Goal: Transaction & Acquisition: Purchase product/service

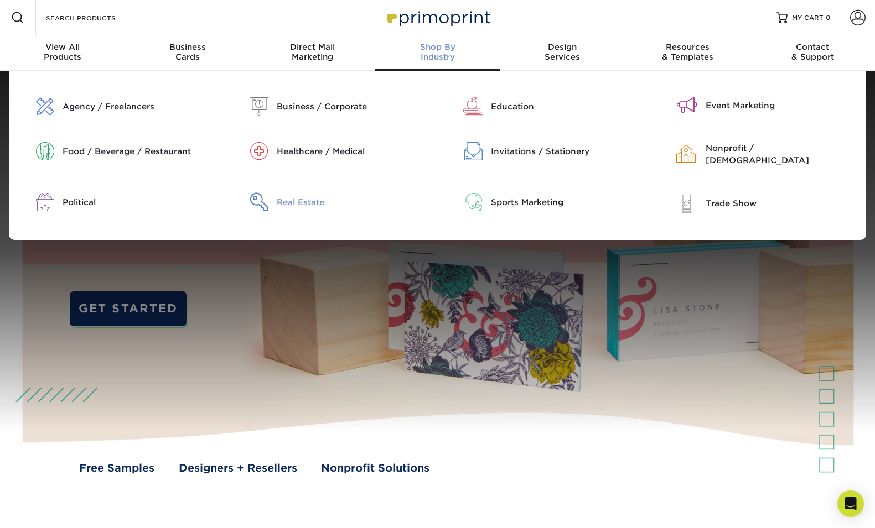
click at [293, 196] on div "Real Estate" at bounding box center [353, 202] width 152 height 12
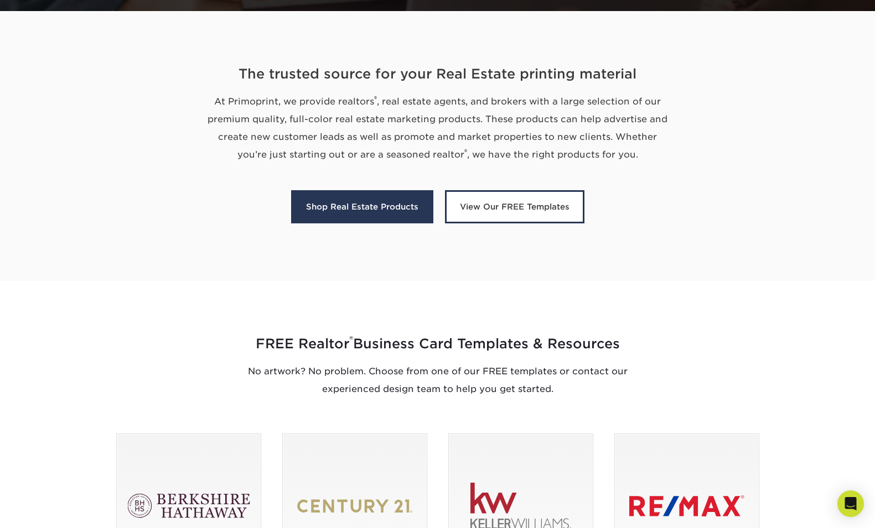
type input "[EMAIL_ADDRESS][DOMAIN_NAME]"
click at [359, 211] on link "Shop Real Estate Products" at bounding box center [362, 206] width 142 height 33
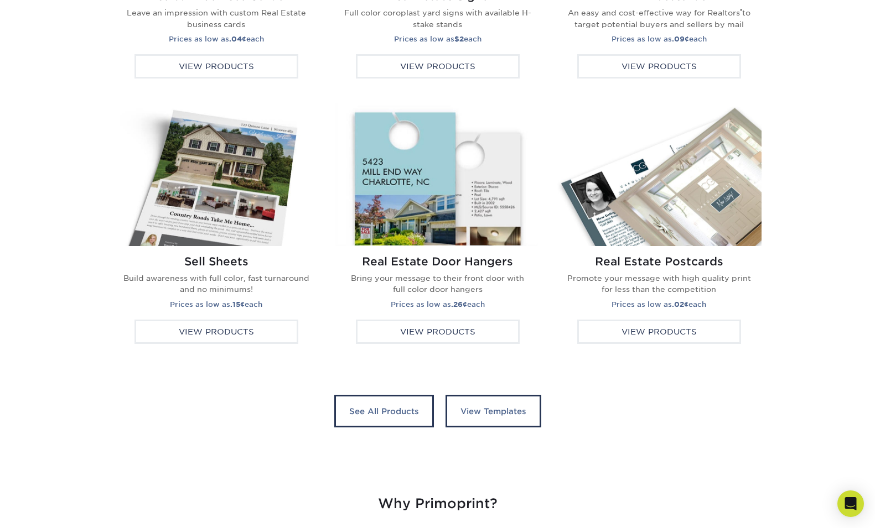
scroll to position [2022, 0]
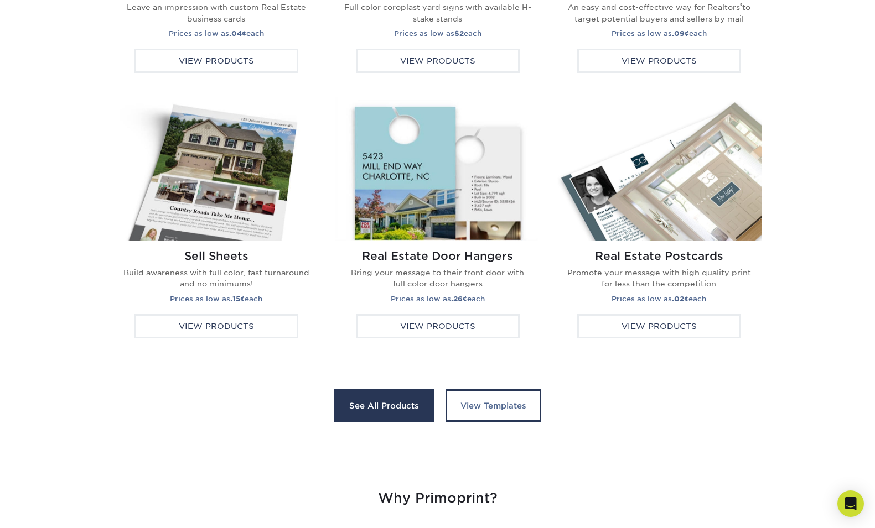
drag, startPoint x: 359, startPoint y: 211, endPoint x: 376, endPoint y: 406, distance: 196.1
click at [376, 406] on link "See All Products" at bounding box center [384, 405] width 100 height 33
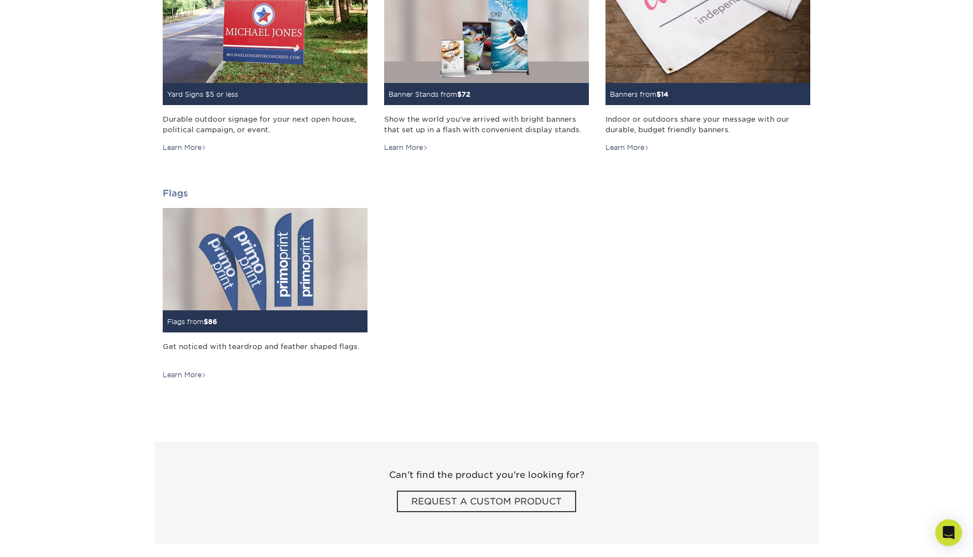
scroll to position [1623, 0]
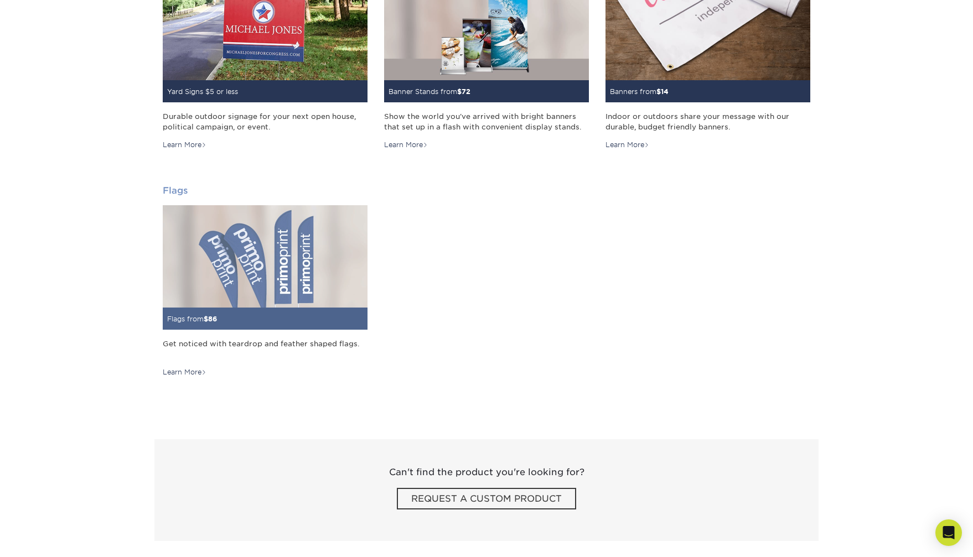
click at [284, 291] on img at bounding box center [265, 256] width 205 height 102
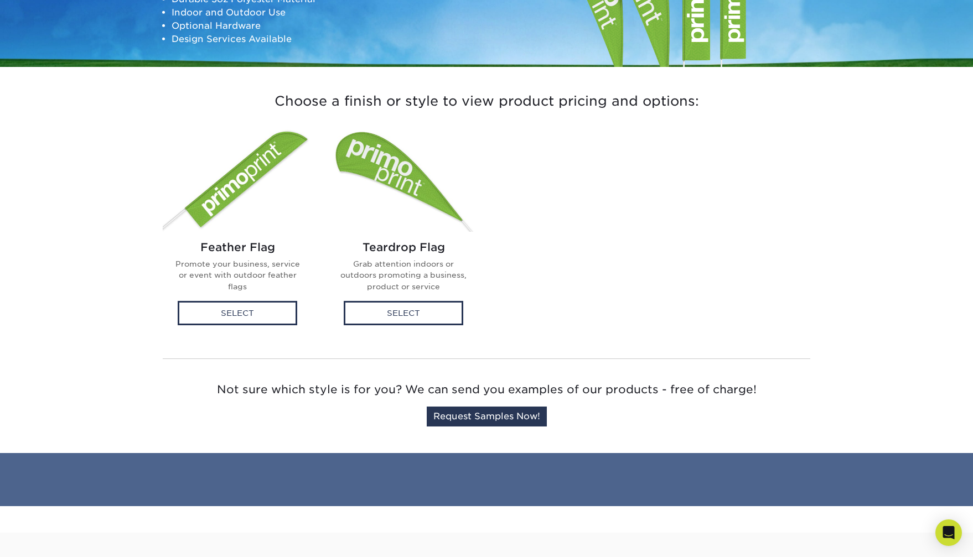
scroll to position [231, 0]
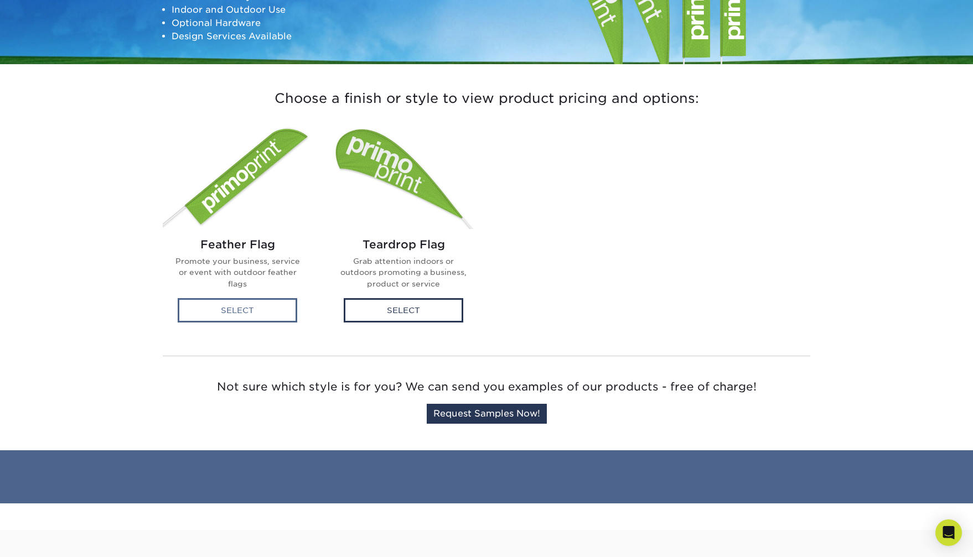
click at [224, 310] on div "Select" at bounding box center [238, 310] width 120 height 24
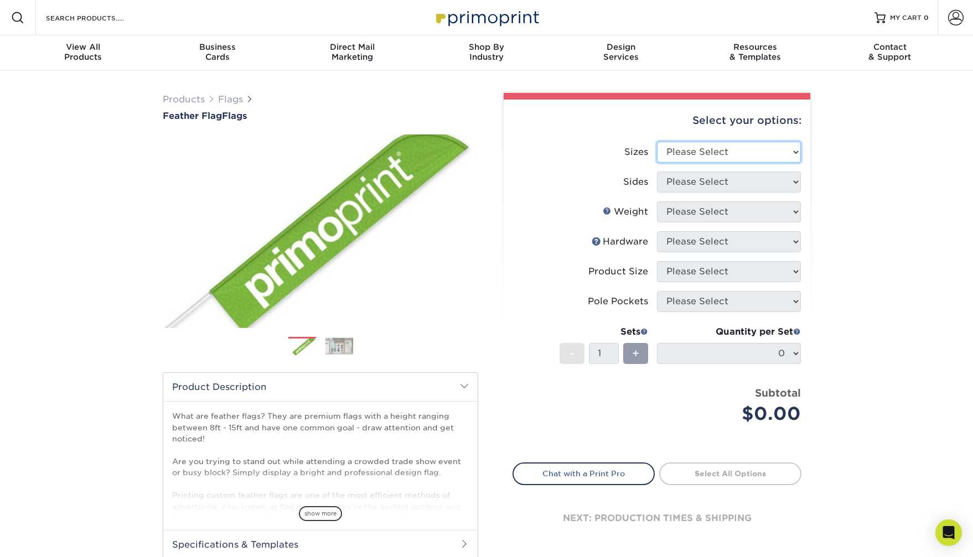
click at [794, 150] on select "Please Select 24" x 36" 24" x 81" 32" x 70" 32" x 99" 32" x 123" 36" x 123" 37"…" at bounding box center [729, 152] width 144 height 21
click at [340, 344] on img at bounding box center [339, 345] width 28 height 17
